Goal: Task Accomplishment & Management: Manage account settings

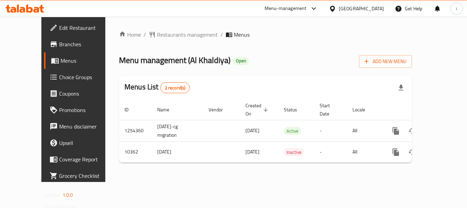
click at [307, 11] on div "Menu-management" at bounding box center [286, 8] width 42 height 8
click at [291, 58] on div "Restaurant-Management" at bounding box center [279, 60] width 54 height 8
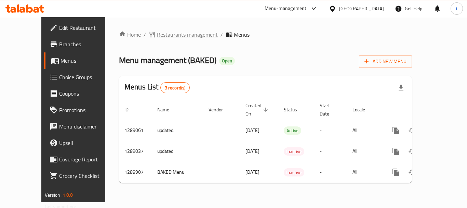
click at [157, 37] on span "Restaurants management" at bounding box center [187, 34] width 61 height 8
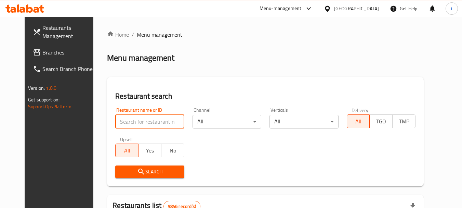
click at [148, 121] on input "search" at bounding box center [149, 122] width 69 height 14
paste input "697435"
type input "697435"
click button "Search" at bounding box center [149, 171] width 69 height 13
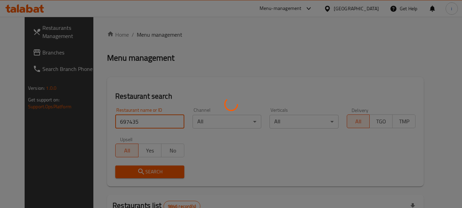
click button "Search" at bounding box center [149, 171] width 69 height 13
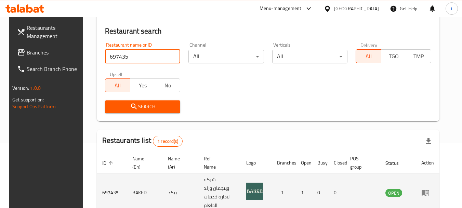
scroll to position [89, 0]
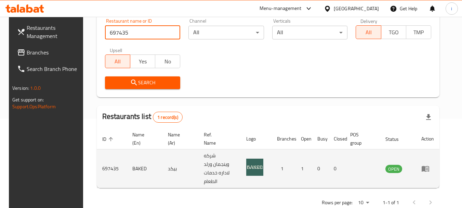
click at [428, 167] on icon "enhanced table" at bounding box center [427, 168] width 2 height 3
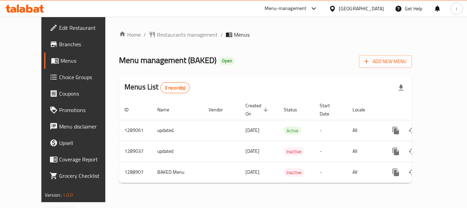
click at [59, 77] on span "Choice Groups" at bounding box center [86, 77] width 55 height 8
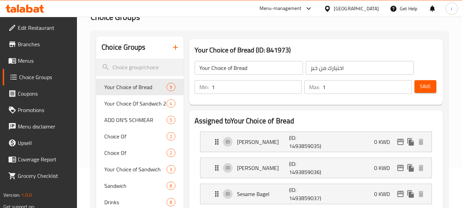
scroll to position [103, 0]
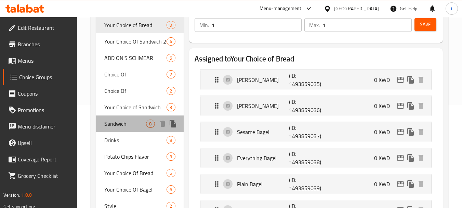
click at [123, 124] on span "Sandwich" at bounding box center [125, 123] width 42 height 8
type input "Sandwich"
type input "ساندويتش"
type input "0"
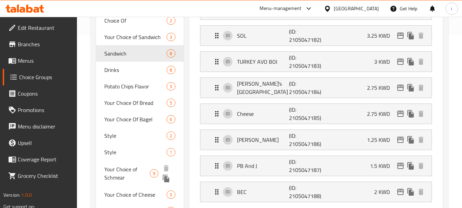
scroll to position [171, 0]
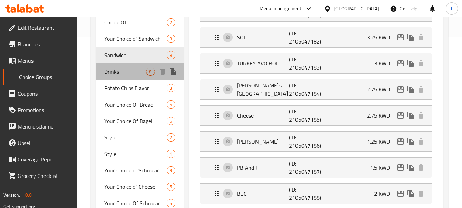
click at [121, 71] on span "Drinks" at bounding box center [125, 71] width 42 height 8
type input "Drinks"
type input "مشروبات"
type input "1"
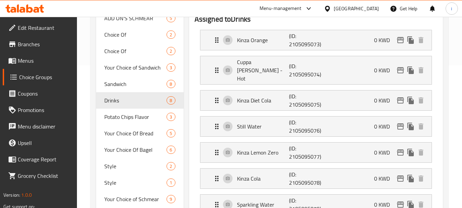
scroll to position [205, 0]
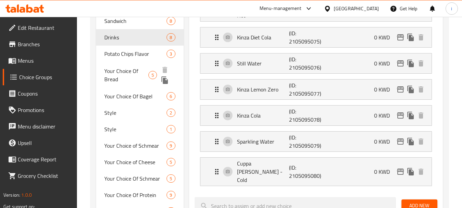
click at [121, 71] on span "Your Choice Of Bread" at bounding box center [126, 75] width 44 height 16
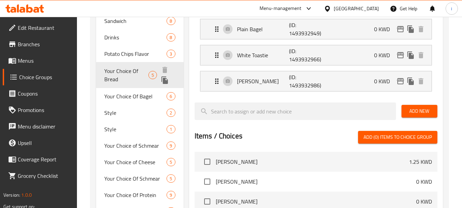
type input "Your Choice Of Bread"
type input "اختيارك من خبز"
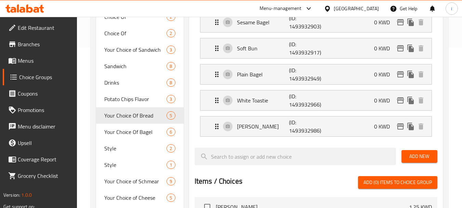
scroll to position [171, 0]
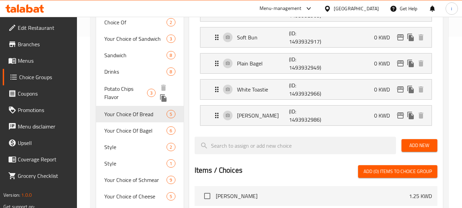
click at [129, 89] on span "Potato Chips Flavor" at bounding box center [125, 92] width 43 height 16
type input "Potato Chips Flavor"
type input "نكهة رقائق البطاطس"
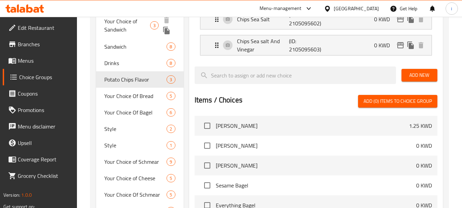
scroll to position [205, 0]
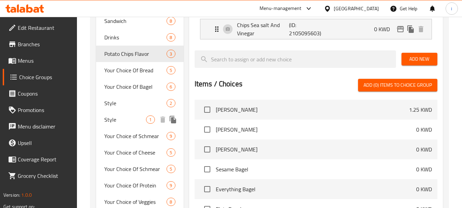
click at [118, 122] on span "Style" at bounding box center [125, 119] width 42 height 8
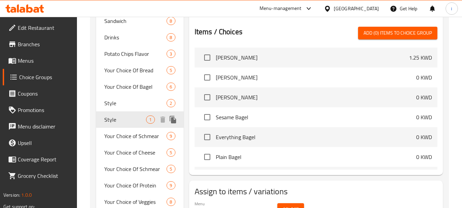
type input "Style"
type input "أسلوب"
type input "0"
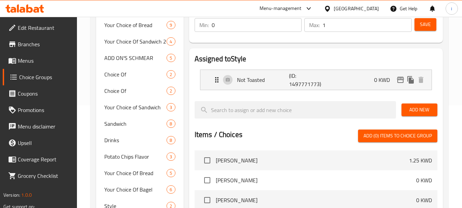
scroll to position [68, 0]
